Goal: Entertainment & Leisure: Consume media (video, audio)

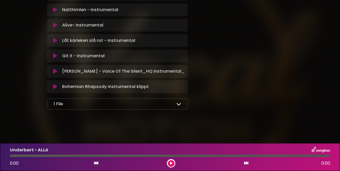
scroll to position [660, 0]
click at [178, 105] on icon at bounding box center [178, 104] width 5 height 5
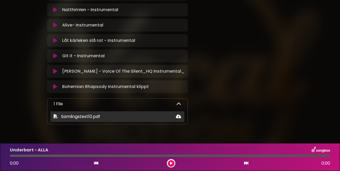
click at [84, 118] on span "Samlingstext10.pdf" at bounding box center [80, 117] width 39 height 6
click at [56, 117] on icon at bounding box center [56, 116] width 4 height 4
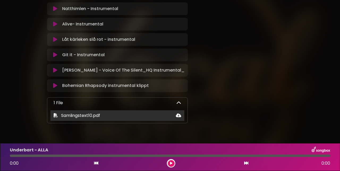
click at [56, 116] on icon at bounding box center [56, 115] width 4 height 4
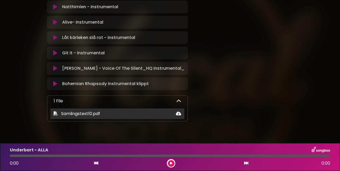
scroll to position [664, 0]
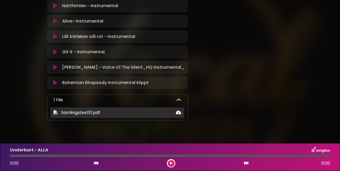
click at [56, 113] on icon at bounding box center [56, 112] width 4 height 4
click at [178, 113] on icon at bounding box center [178, 112] width 5 height 4
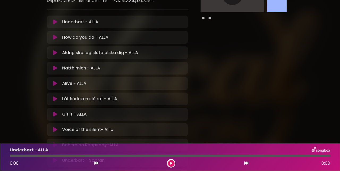
scroll to position [90, 0]
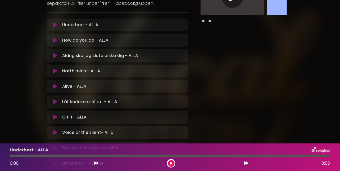
click at [170, 164] on icon at bounding box center [171, 163] width 2 height 3
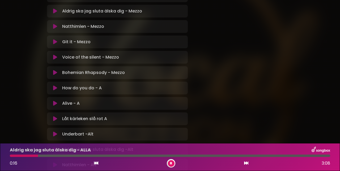
scroll to position [399, 0]
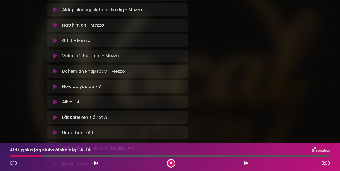
click at [56, 87] on icon at bounding box center [55, 86] width 4 height 5
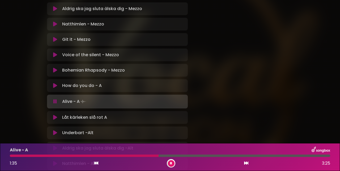
click at [171, 162] on icon at bounding box center [171, 163] width 2 height 3
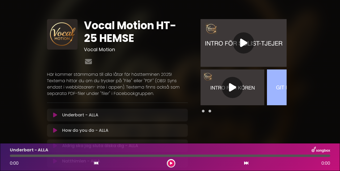
click at [242, 44] on icon at bounding box center [243, 43] width 7 height 10
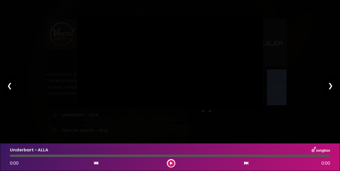
click at [60, 150] on div "Underbart - ALLA" at bounding box center [170, 150] width 327 height 7
type input "*****"
click at [10, 87] on div "❮" at bounding box center [10, 86] width 14 height 18
type input "***"
click at [331, 88] on div "❯" at bounding box center [331, 86] width 14 height 18
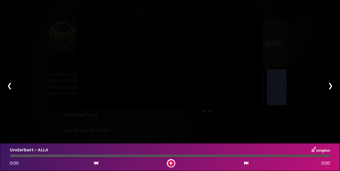
type input "****"
click at [331, 88] on div "❯" at bounding box center [331, 86] width 14 height 18
type input "****"
click at [331, 88] on div "❯" at bounding box center [331, 86] width 14 height 18
type input "****"
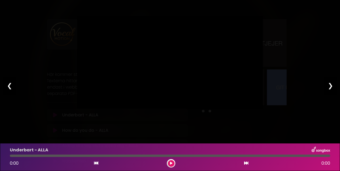
click at [331, 88] on div "❯" at bounding box center [331, 86] width 14 height 18
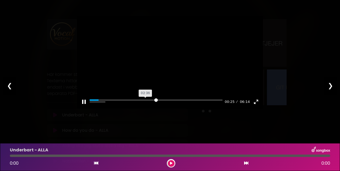
click at [146, 105] on input "Seek" at bounding box center [156, 102] width 133 height 5
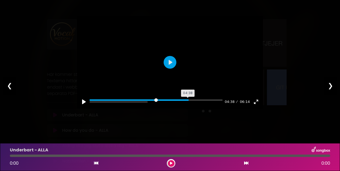
click at [188, 105] on input "Seek" at bounding box center [156, 102] width 133 height 5
click at [212, 105] on input "Seek" at bounding box center [156, 102] width 133 height 5
click at [201, 105] on input "Seek" at bounding box center [156, 102] width 133 height 5
click at [84, 106] on button "Pause Play" at bounding box center [84, 102] width 8 height 8
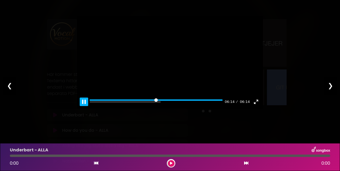
type input "***"
